Goal: Transaction & Acquisition: Purchase product/service

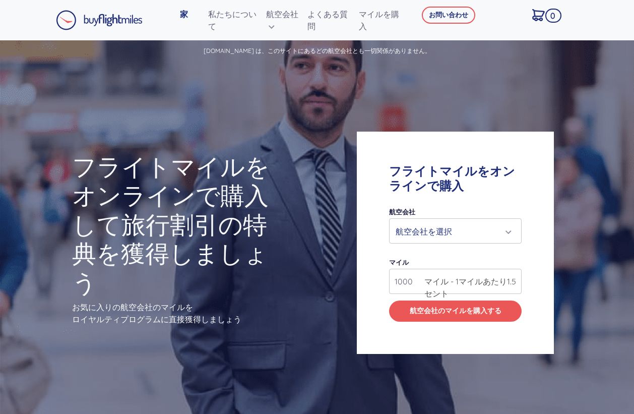
click at [483, 241] on div "航空会社を選択" at bounding box center [456, 231] width 132 height 24
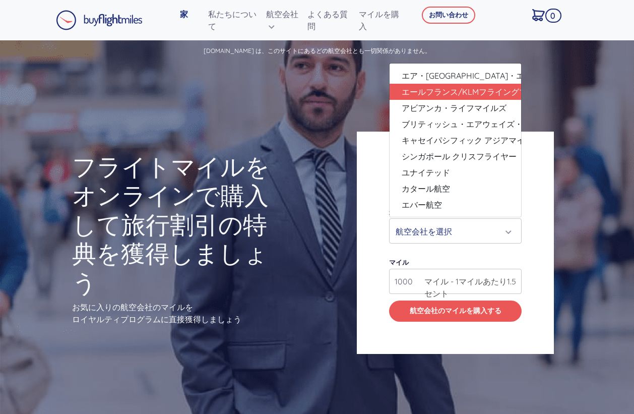
click at [435, 92] on font "エールフランス/KLMフライングブルー" at bounding box center [473, 92] width 142 height 10
select select "エールフランス/KLMフライングブルー"
type input "49000"
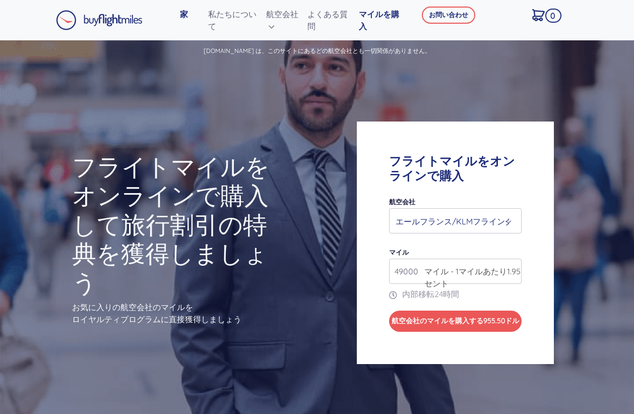
click at [401, 14] on link "マイルを購入" at bounding box center [381, 20] width 52 height 32
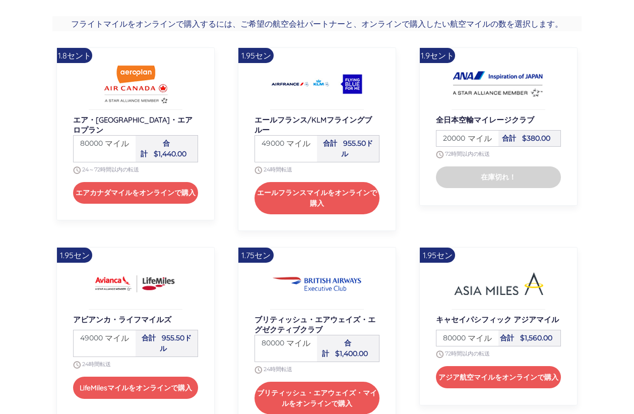
click at [303, 145] on font "マイル" at bounding box center [298, 143] width 24 height 10
click at [287, 154] on div "マイルズ 49000 マイル" at bounding box center [286, 149] width 62 height 26
click at [347, 152] on font "955.50ドル" at bounding box center [357, 149] width 32 height 20
click at [303, 147] on font "マイル" at bounding box center [298, 143] width 24 height 10
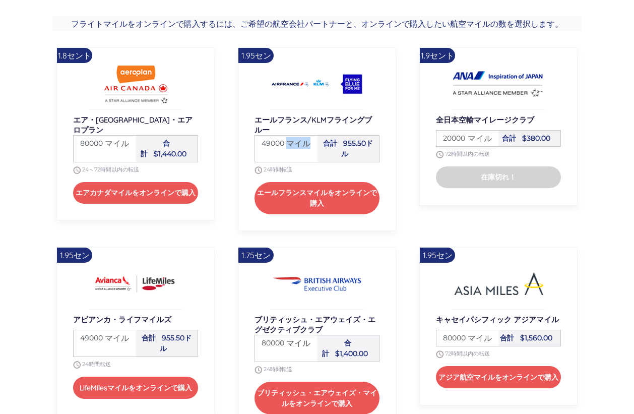
click at [303, 147] on font "マイル" at bounding box center [298, 143] width 24 height 10
click at [285, 154] on div "マイルズ 49000 マイル" at bounding box center [286, 149] width 62 height 26
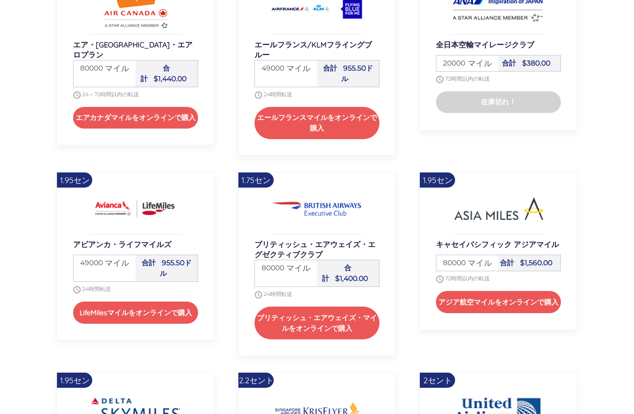
scroll to position [908, 0]
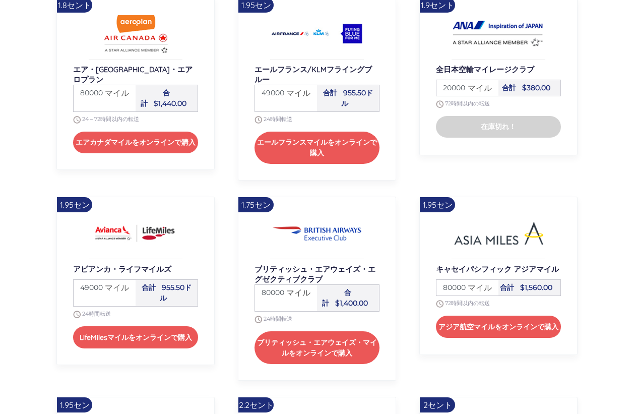
click at [306, 98] on font "マイル" at bounding box center [298, 93] width 24 height 10
click at [286, 93] on font "マイル" at bounding box center [298, 93] width 24 height 10
click at [308, 90] on font "マイル" at bounding box center [298, 93] width 24 height 10
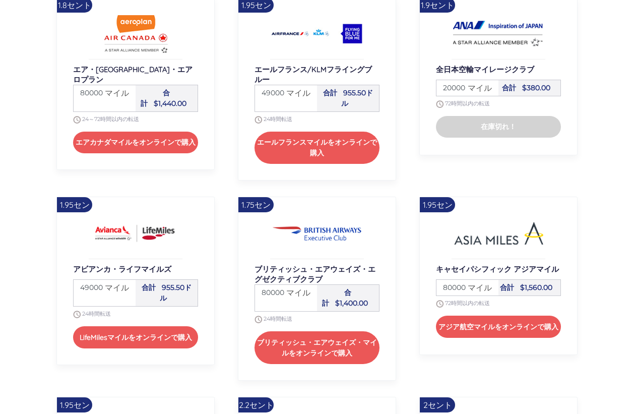
click at [286, 90] on font "マイル" at bounding box center [298, 93] width 24 height 10
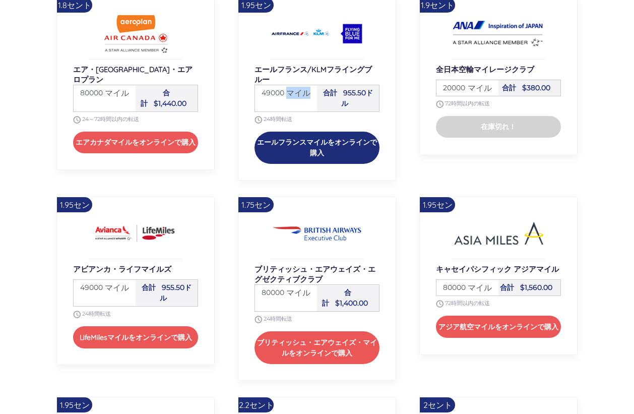
click at [364, 139] on font "エールフランスマイルをオンラインで購入" at bounding box center [317, 148] width 120 height 20
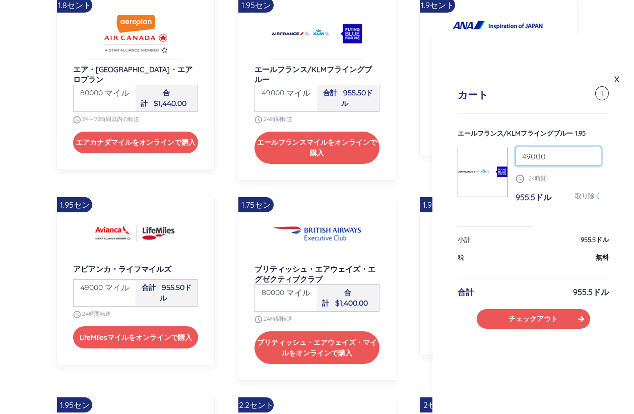
click at [557, 162] on input "49000" at bounding box center [559, 156] width 86 height 19
click at [589, 154] on input "50000" at bounding box center [559, 156] width 86 height 19
click at [589, 154] on input "51000" at bounding box center [559, 156] width 86 height 19
click at [589, 154] on input "52000" at bounding box center [559, 156] width 86 height 19
click at [589, 154] on input "53000" at bounding box center [559, 156] width 86 height 19
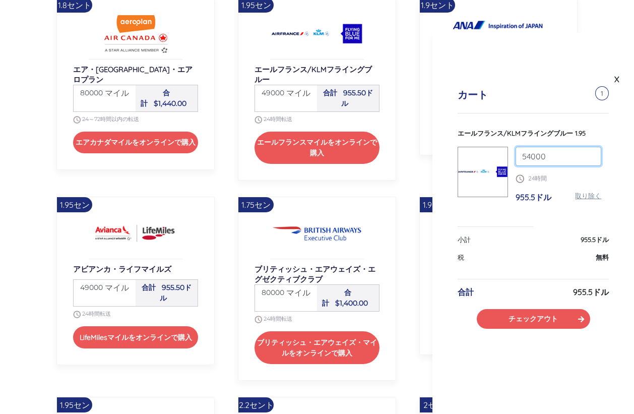
click at [589, 154] on input "54000" at bounding box center [559, 156] width 86 height 19
click at [589, 154] on input "55000" at bounding box center [559, 156] width 86 height 19
click at [589, 154] on input "56000" at bounding box center [559, 156] width 86 height 19
click at [589, 154] on input "57000" at bounding box center [559, 156] width 86 height 19
click at [589, 154] on input "58000" at bounding box center [559, 156] width 86 height 19
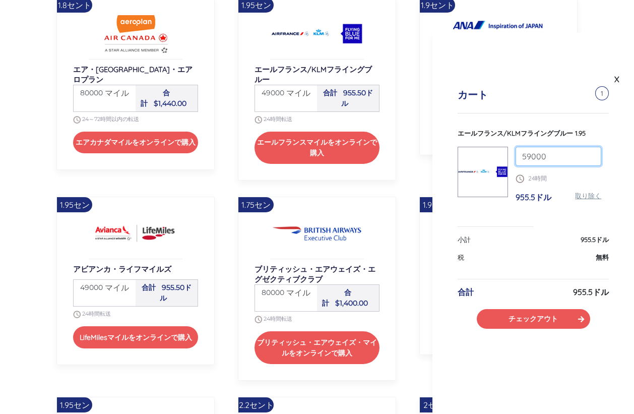
click at [589, 154] on input "59000" at bounding box center [559, 156] width 86 height 19
click at [589, 154] on input "60000" at bounding box center [559, 156] width 86 height 19
click at [589, 154] on input "61000" at bounding box center [559, 156] width 86 height 19
click at [589, 154] on input "62000" at bounding box center [559, 156] width 86 height 19
type input "209000"
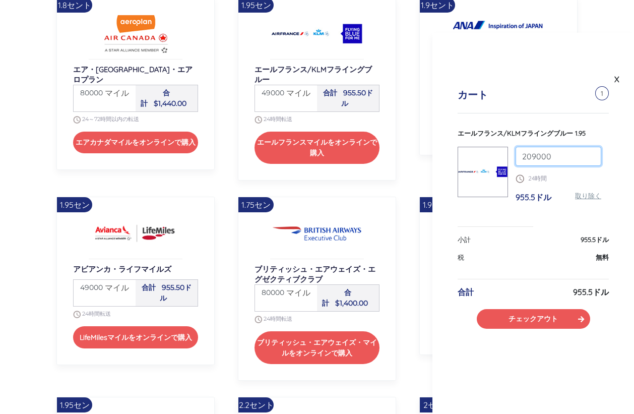
click at [589, 154] on input "209000" at bounding box center [559, 156] width 86 height 19
click at [571, 176] on p "24時間" at bounding box center [559, 178] width 86 height 9
click at [613, 80] on link "X" at bounding box center [617, 79] width 10 height 15
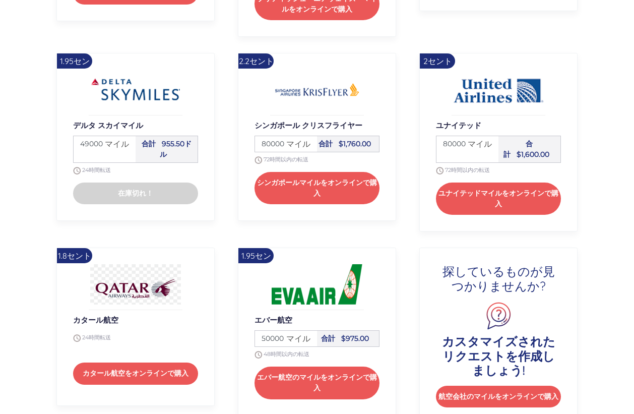
scroll to position [1261, 0]
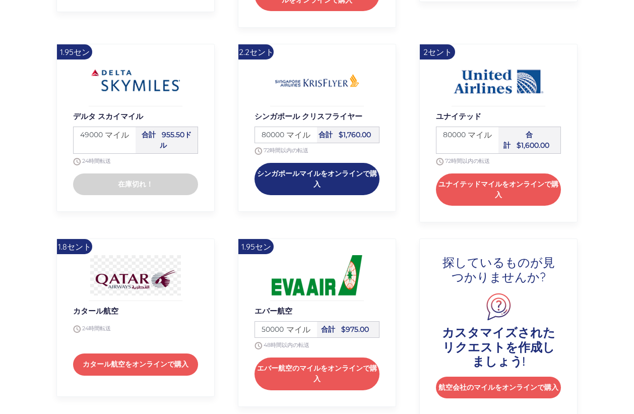
click at [343, 185] on button "シンガポールマイルをオンラインで購入" at bounding box center [317, 179] width 125 height 32
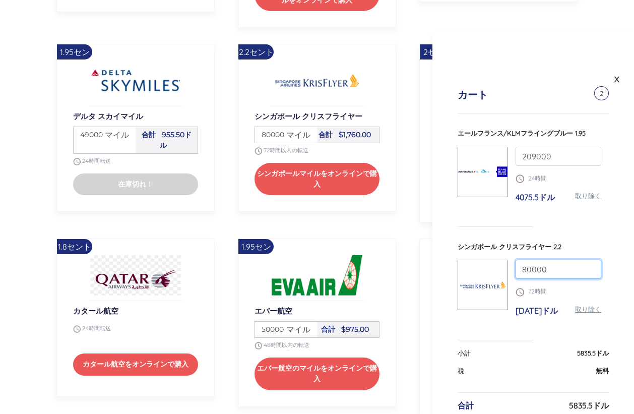
click at [553, 269] on input "80000" at bounding box center [559, 269] width 86 height 19
type input "8"
type input "200000"
click at [611, 291] on div "カート 2 エールフランス/KLMフライングブルー 1.95 209000 24時間 4075.5ドル 取り除く [GEOGRAPHIC_DATA] クリスフ…" at bounding box center [533, 266] width 202 height 404
click at [493, 346] on div "カート 2 エールフランス/KLMフライングブルー 1.95 209000 24時間 4075.5ドル 取り除く [GEOGRAPHIC_DATA] クリスフ…" at bounding box center [533, 266] width 202 height 404
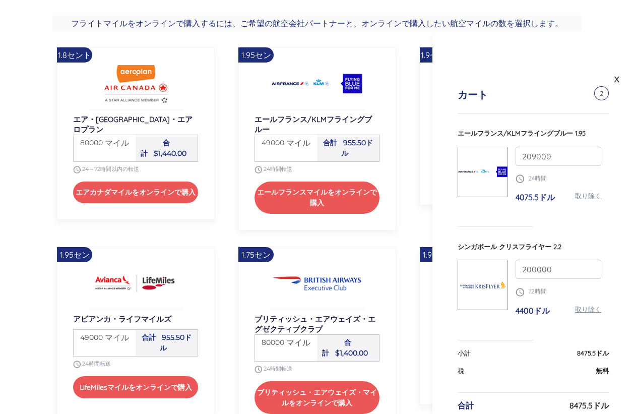
scroll to position [857, 0]
